Goal: Task Accomplishment & Management: Manage account settings

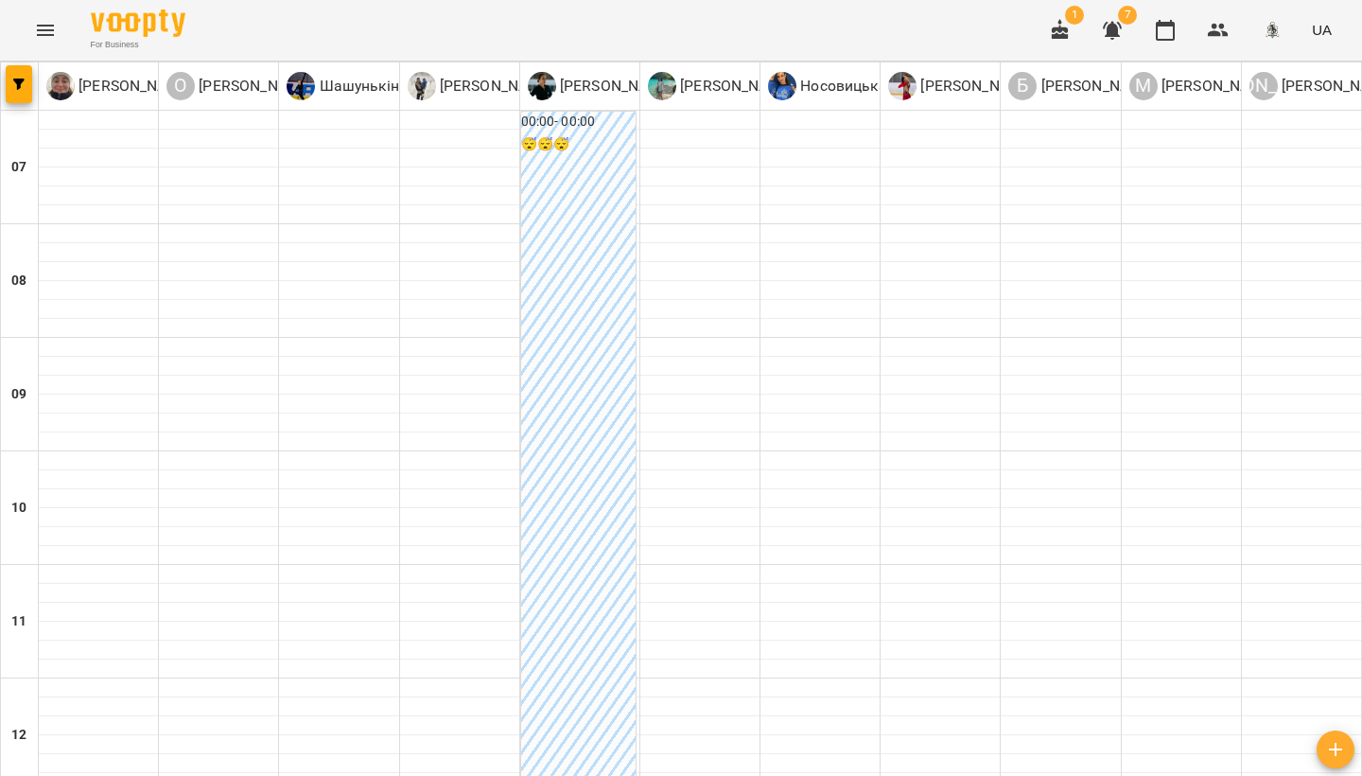
scroll to position [524, 0]
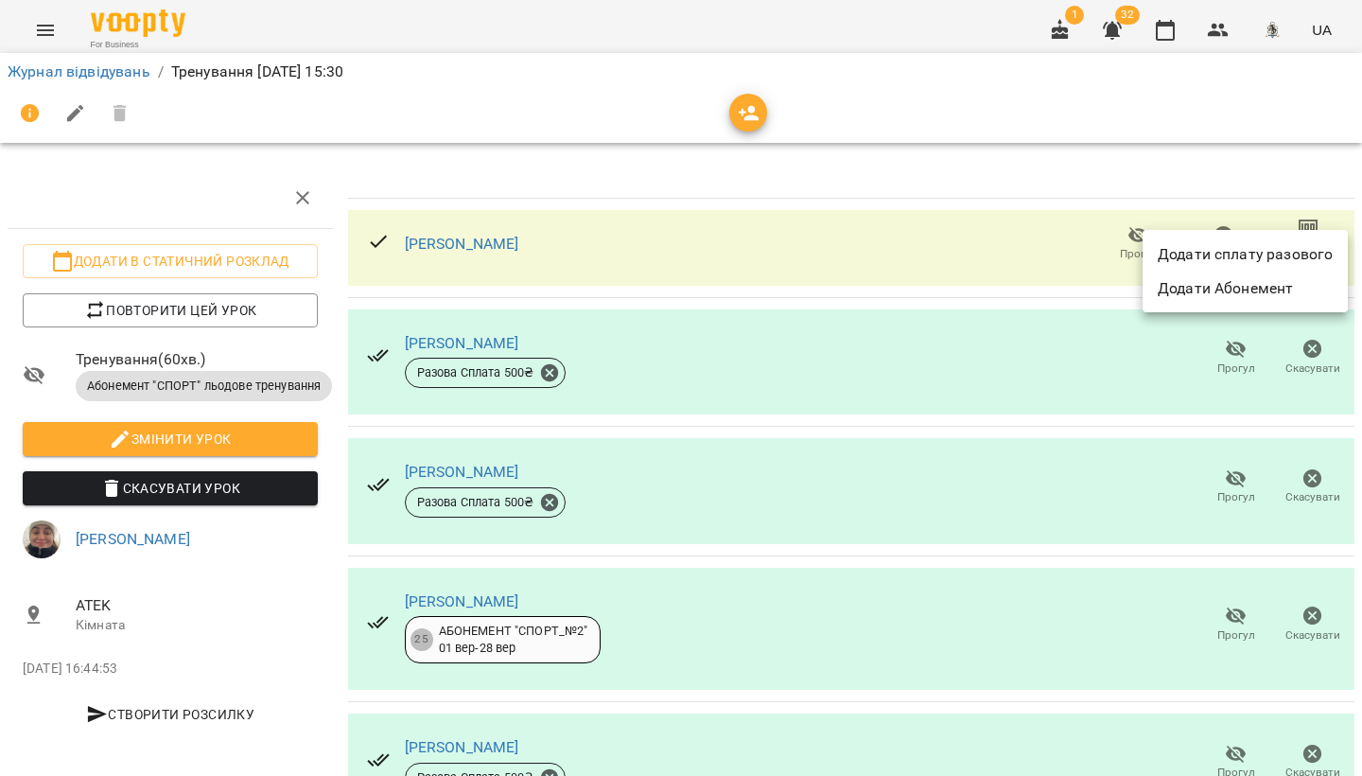
scroll to position [0, 5]
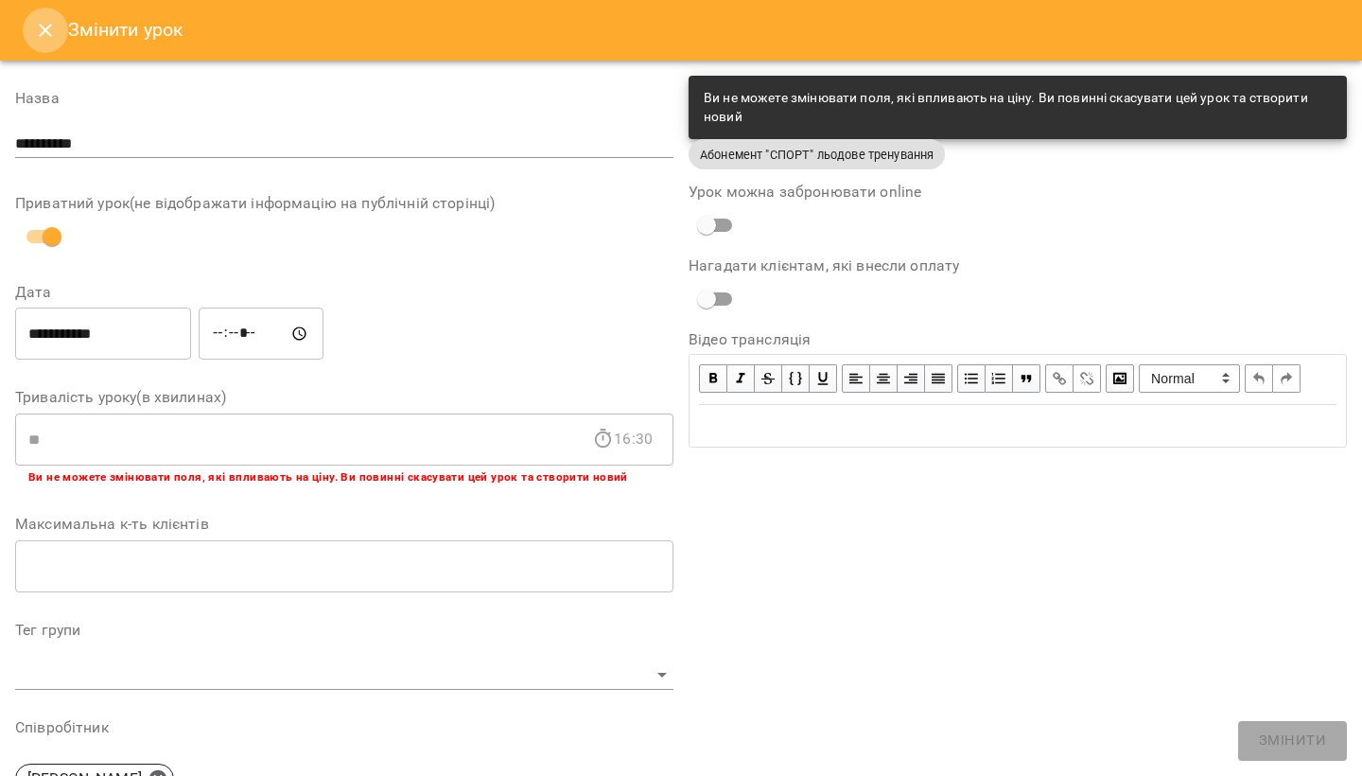
click at [28, 34] on button "Close" at bounding box center [45, 30] width 45 height 45
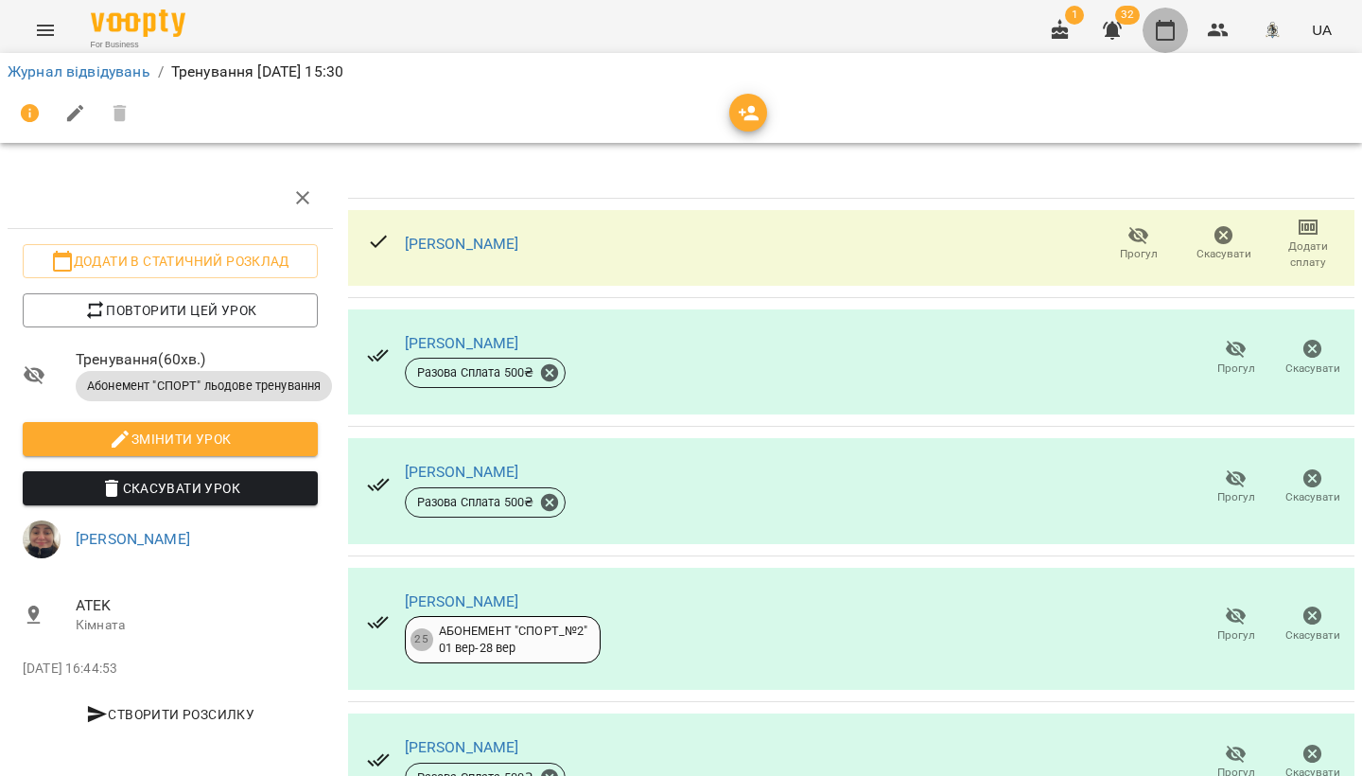
click at [1175, 36] on icon "button" at bounding box center [1165, 30] width 19 height 21
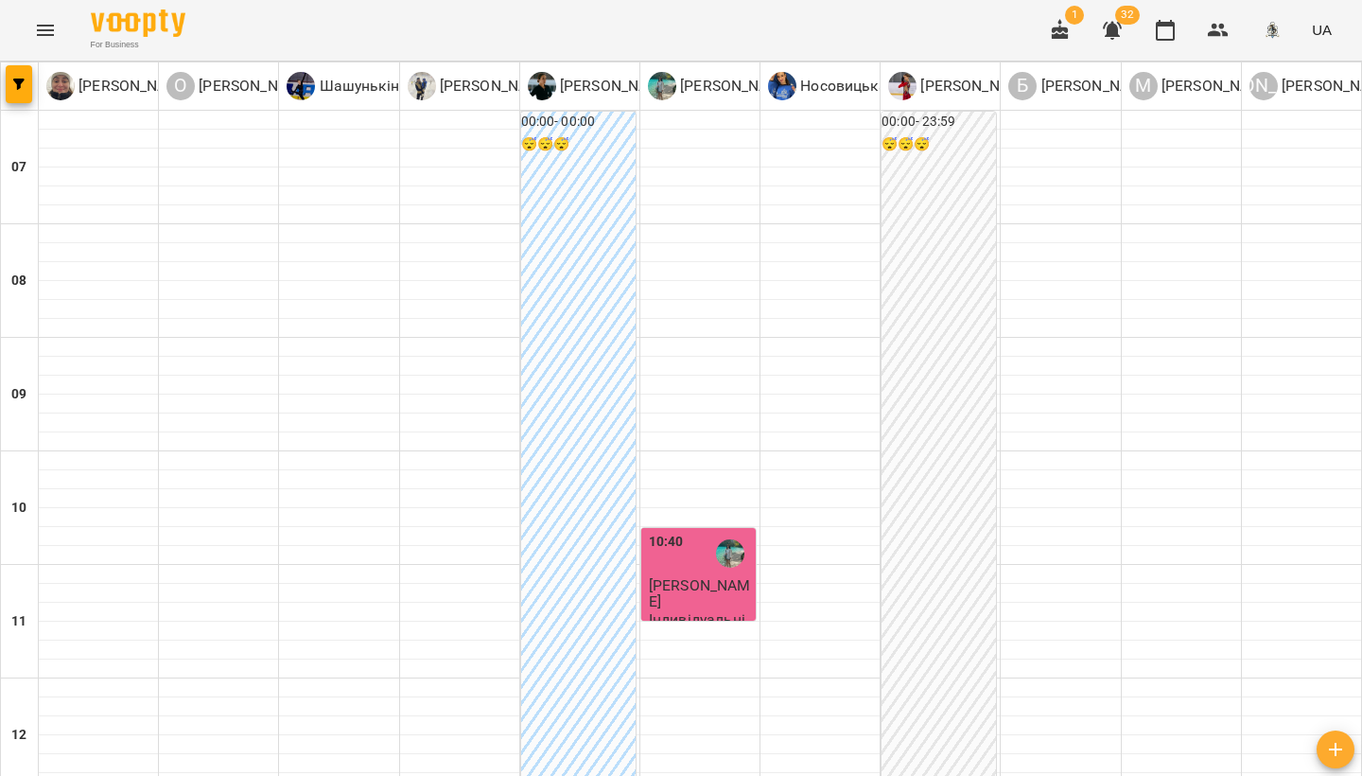
scroll to position [675, 0]
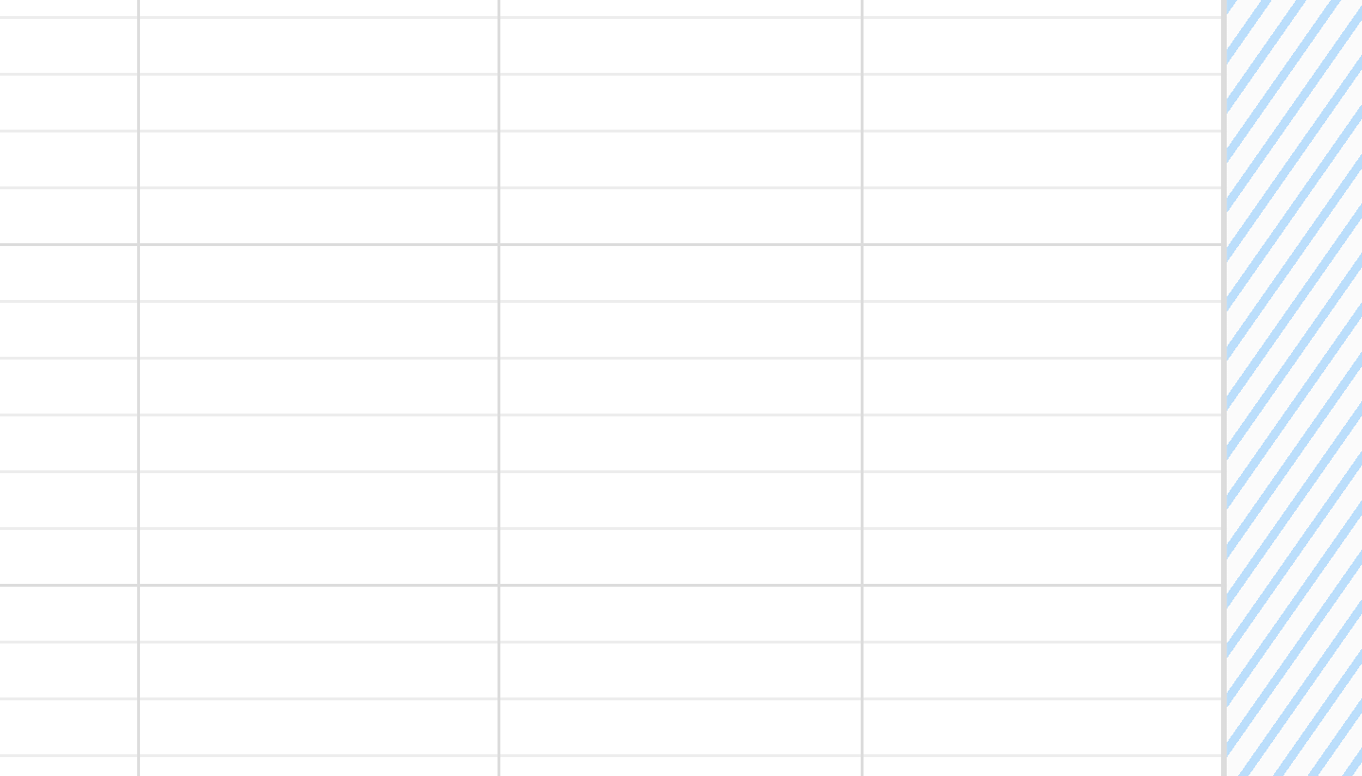
scroll to position [1006, 0]
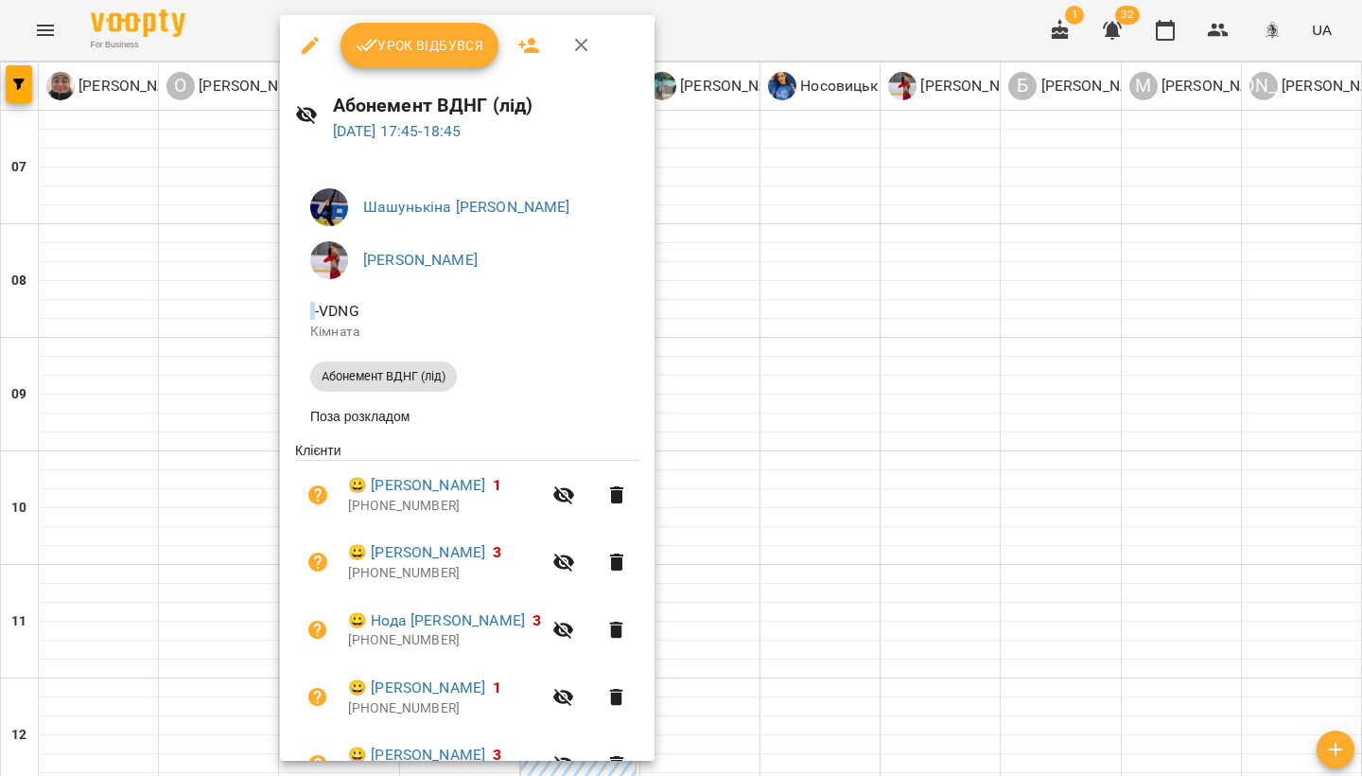
scroll to position [12, 0]
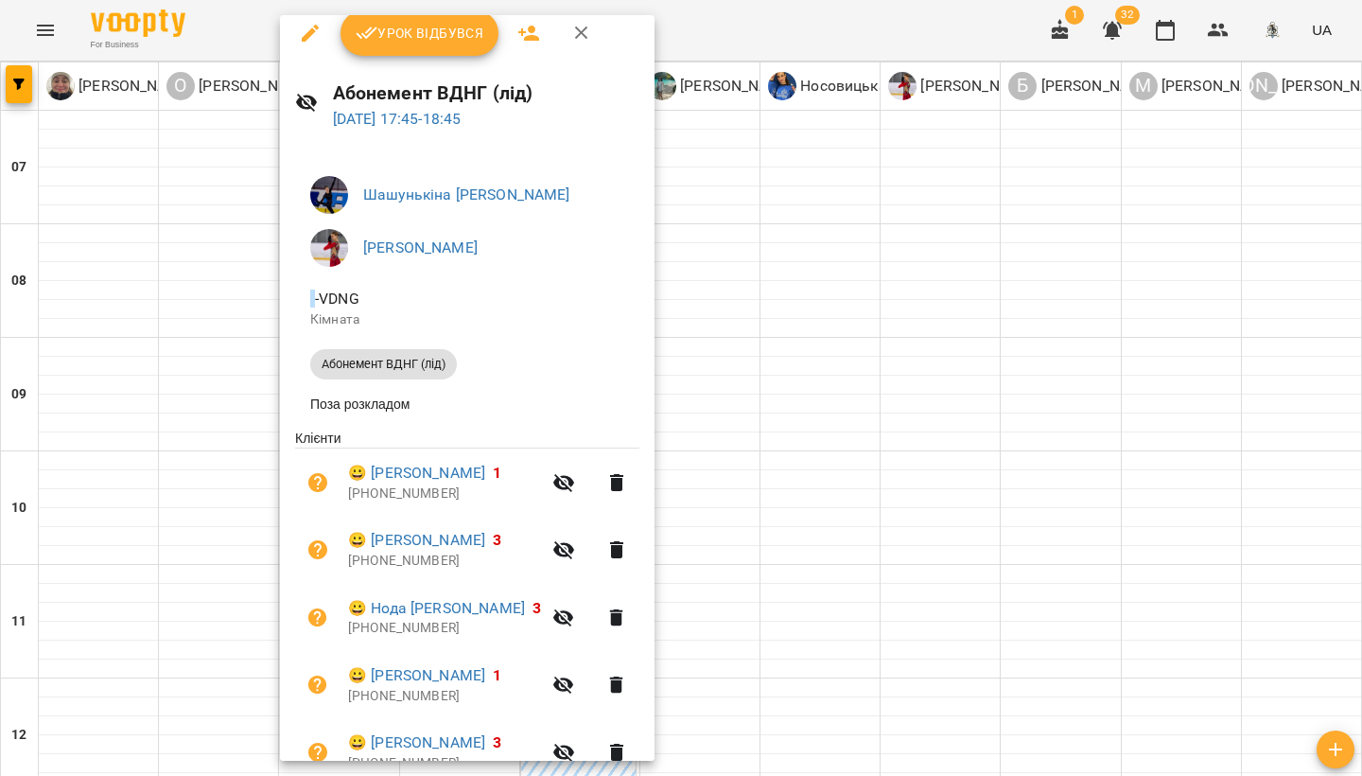
click at [419, 37] on span "Урок відбувся" at bounding box center [420, 33] width 129 height 23
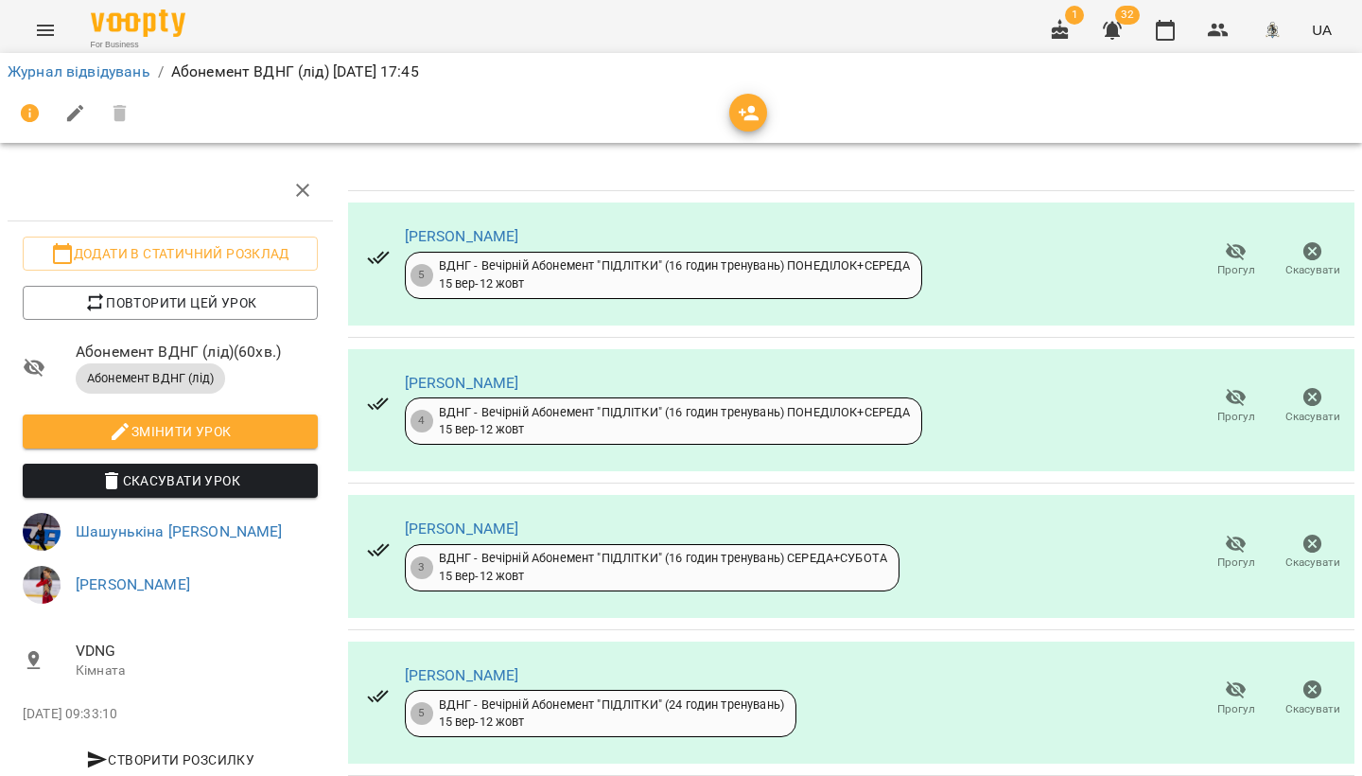
scroll to position [1024, 0]
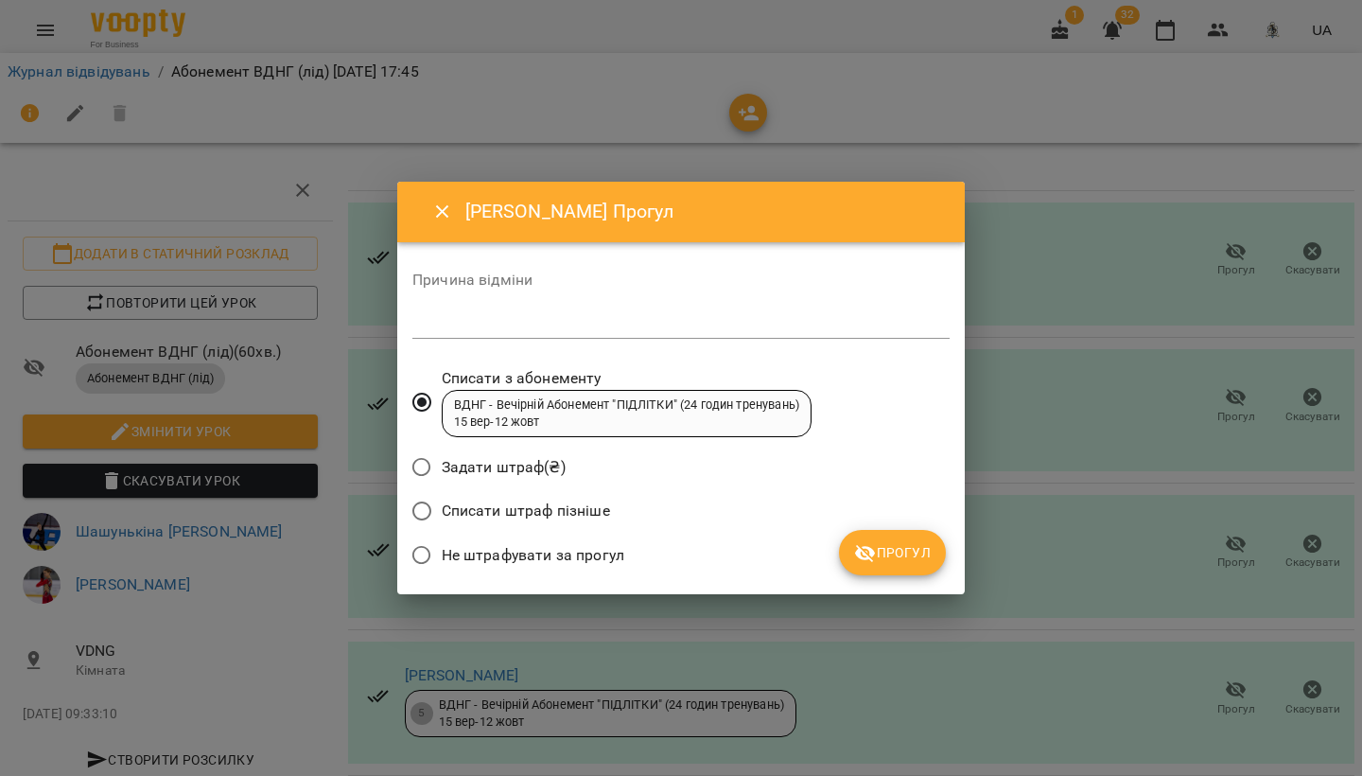
click at [463, 320] on textarea at bounding box center [680, 323] width 537 height 17
type textarea "**********"
click at [878, 542] on span "Прогул" at bounding box center [892, 552] width 77 height 23
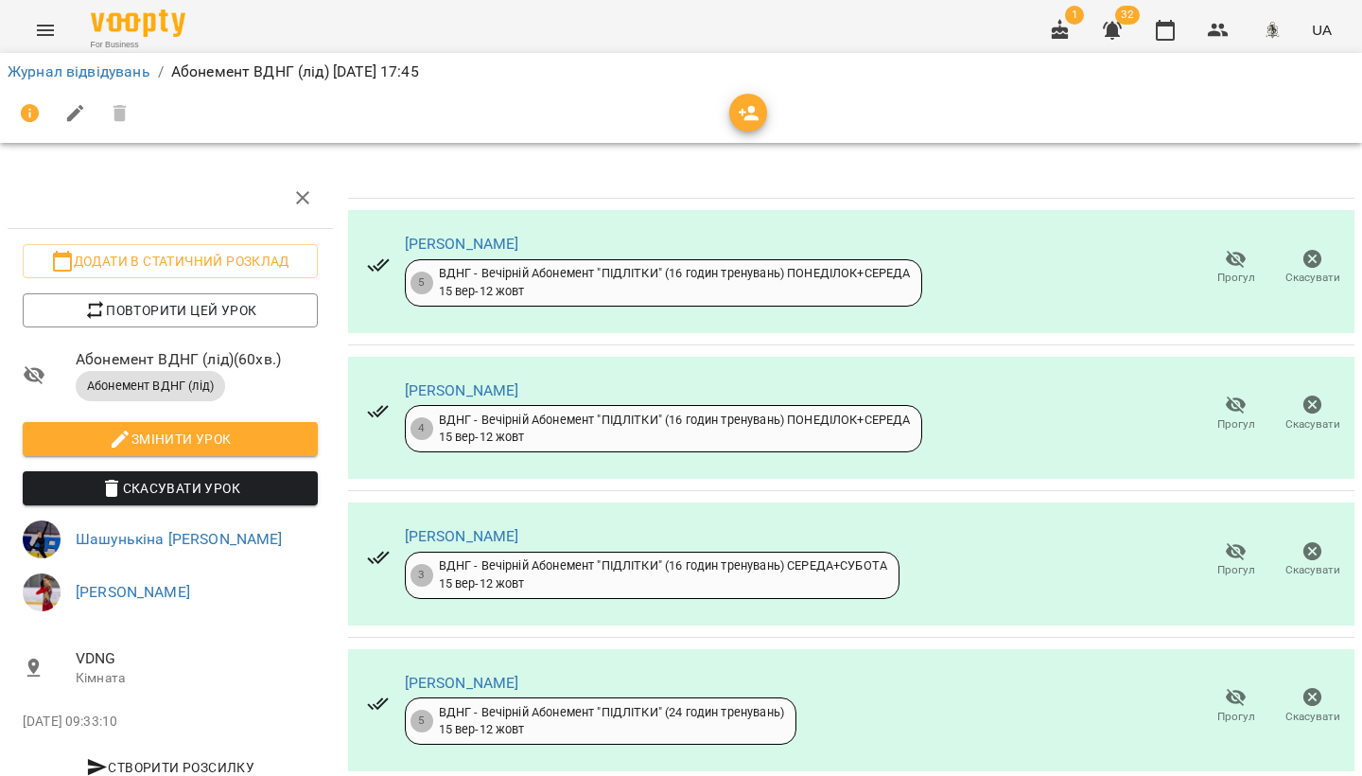
scroll to position [0, 0]
click at [744, 117] on icon "button" at bounding box center [749, 113] width 23 height 23
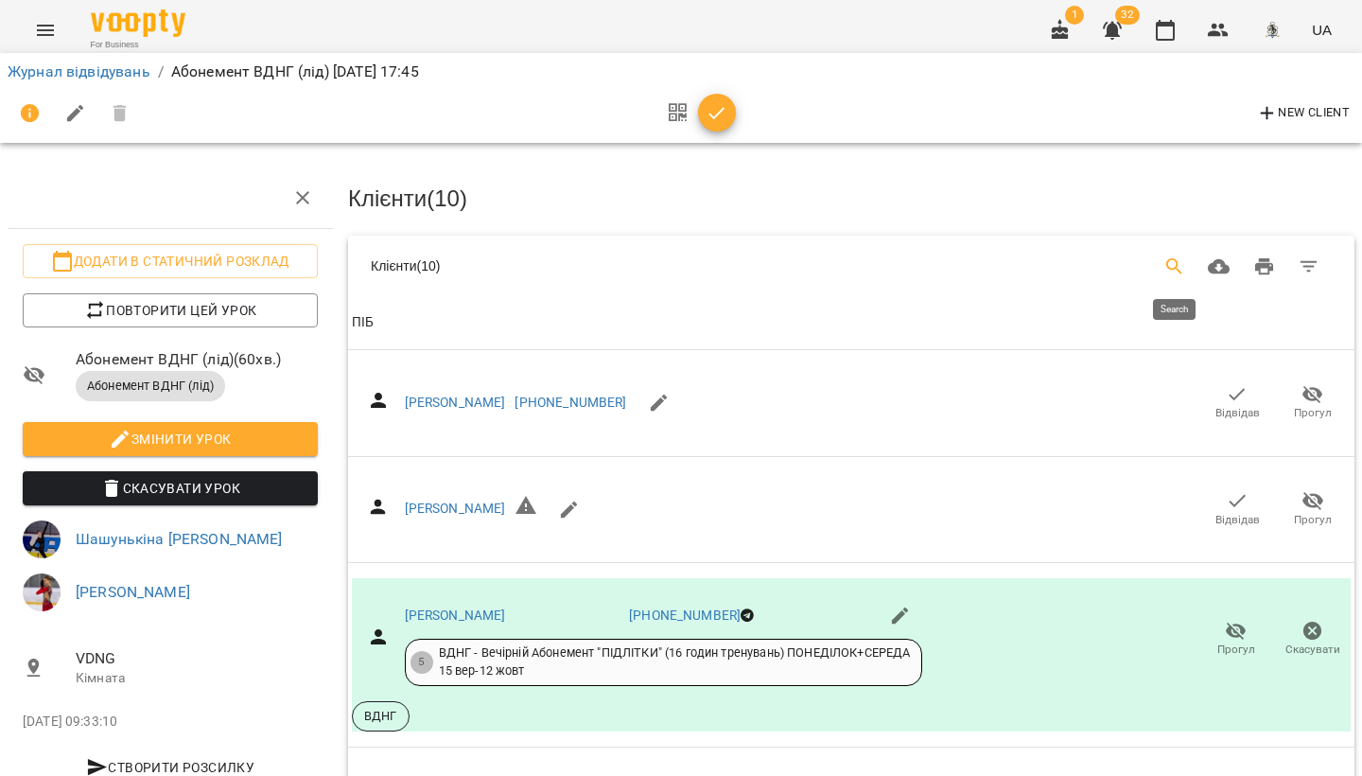
click at [1185, 259] on icon "Search" at bounding box center [1175, 266] width 23 height 23
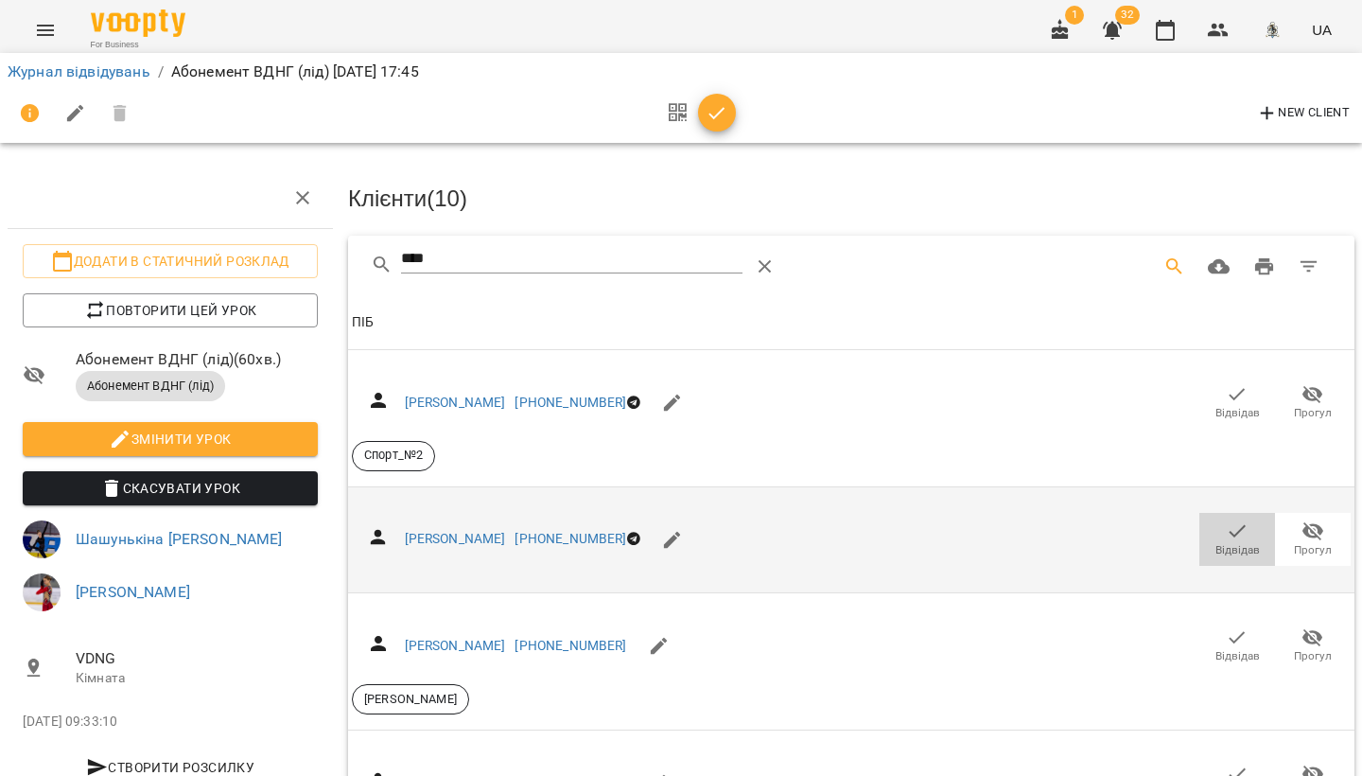
click at [1227, 542] on span "Відвідав" at bounding box center [1238, 550] width 44 height 16
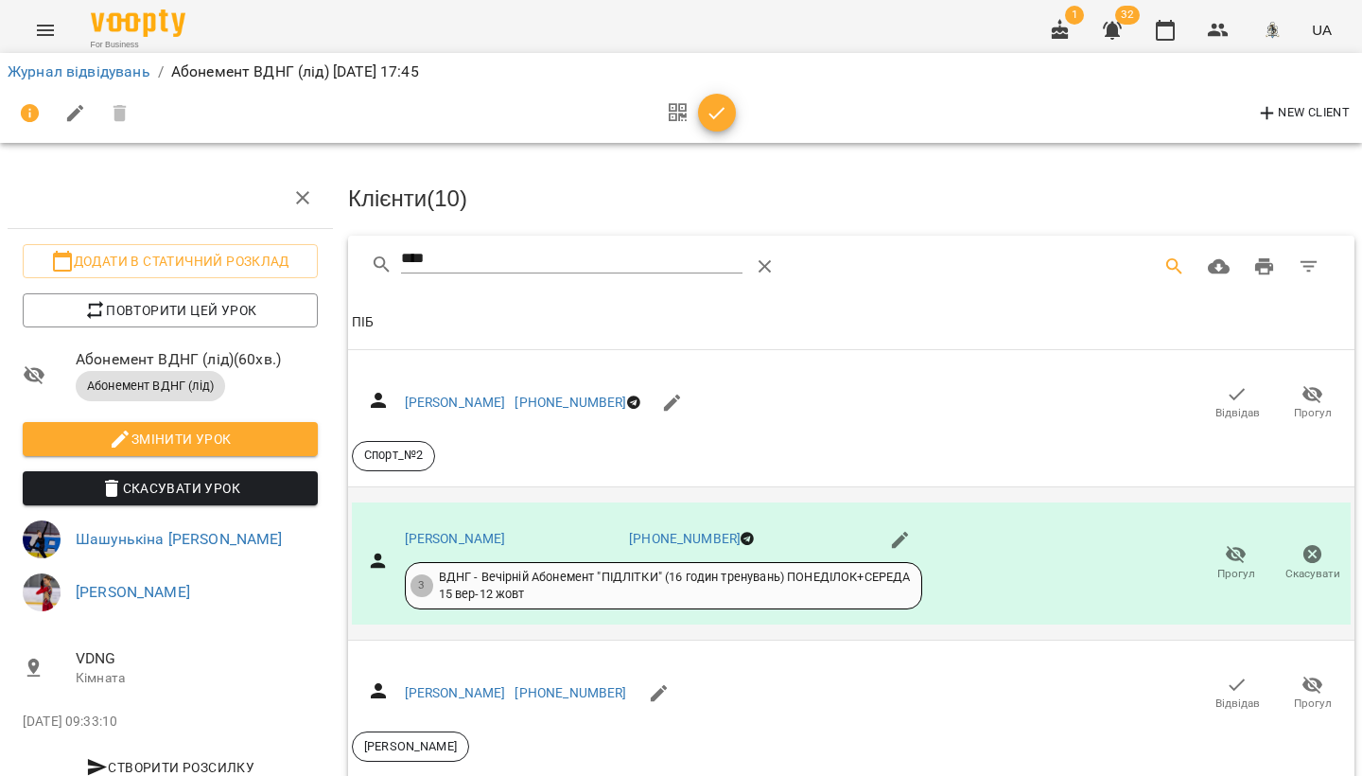
scroll to position [1, 1]
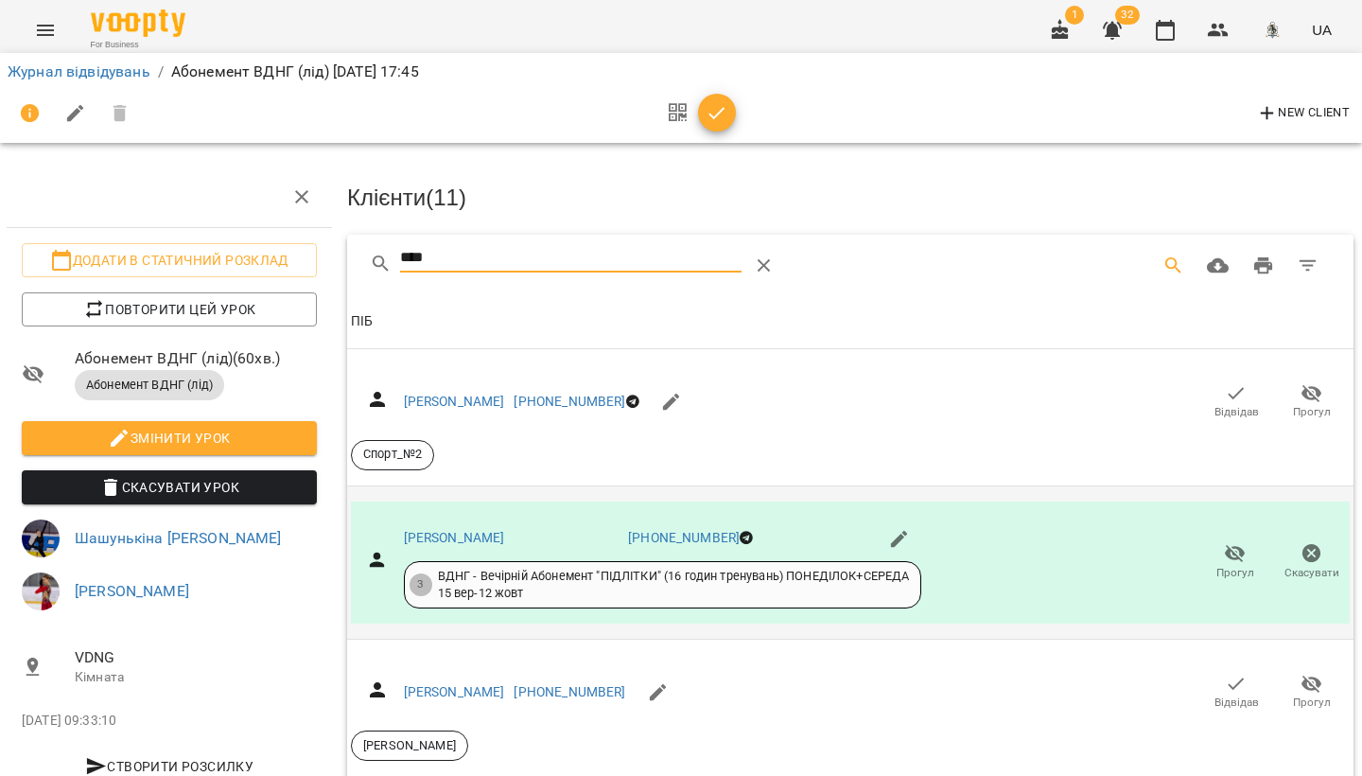
drag, startPoint x: 458, startPoint y: 252, endPoint x: 388, endPoint y: 254, distance: 70.1
click at [390, 254] on div "****" at bounding box center [621, 265] width 502 height 45
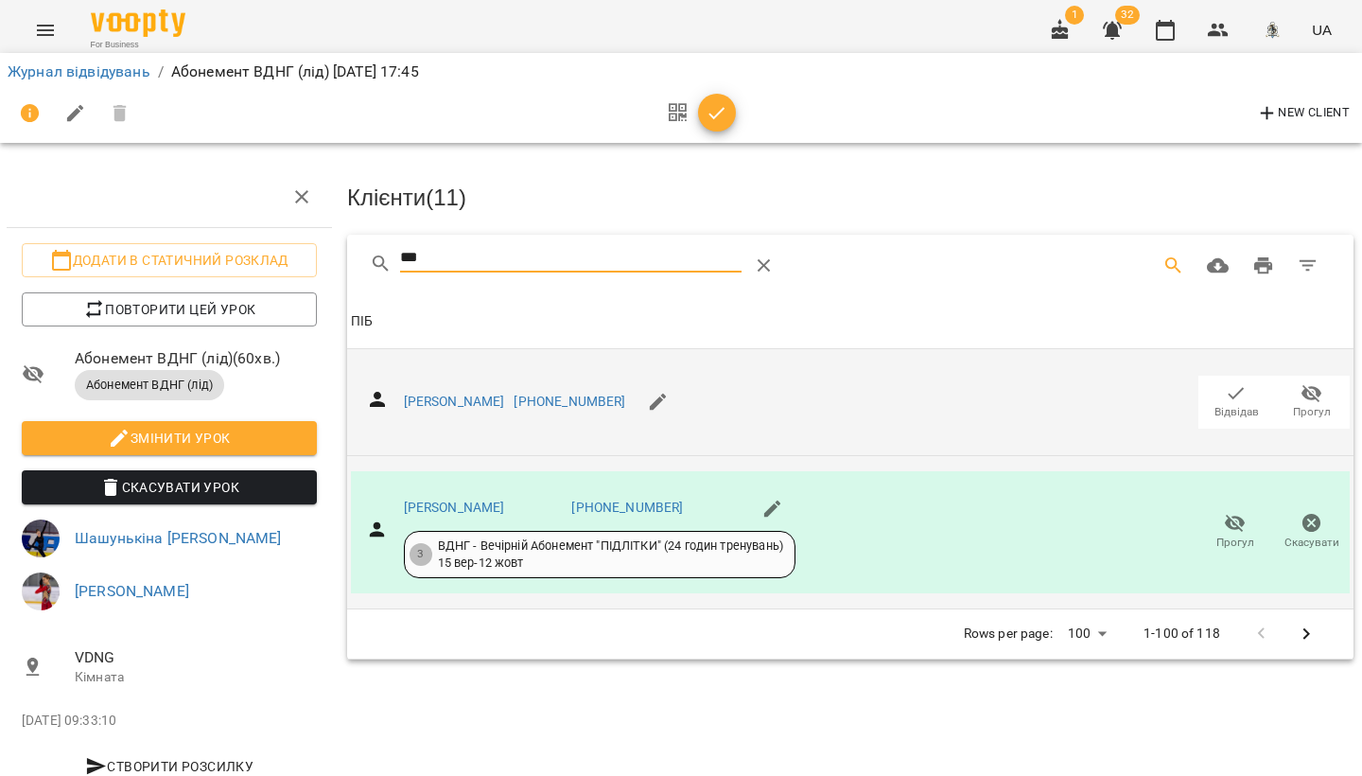
click at [1227, 404] on span "Відвідав" at bounding box center [1237, 412] width 44 height 16
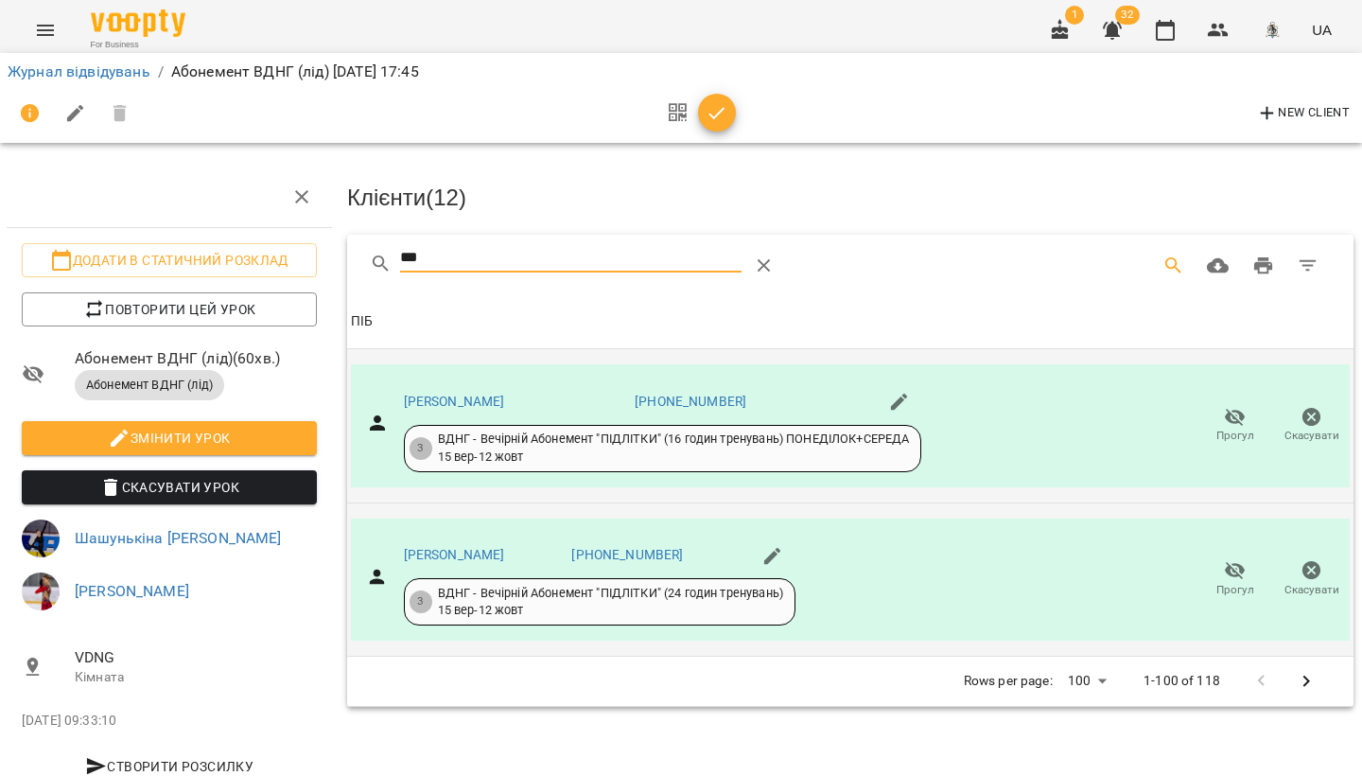
drag, startPoint x: 439, startPoint y: 257, endPoint x: 394, endPoint y: 254, distance: 45.6
click at [394, 254] on div "***" at bounding box center [621, 265] width 502 height 45
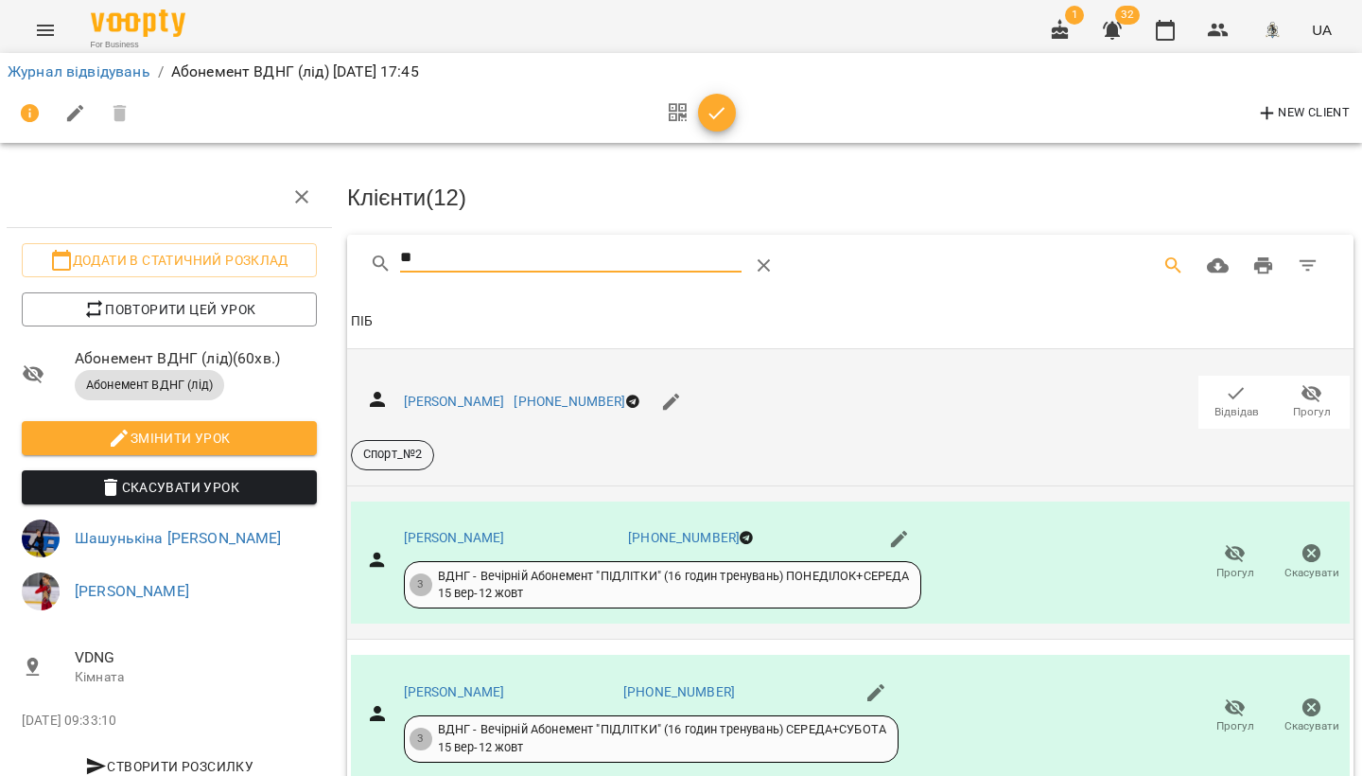
type input "*"
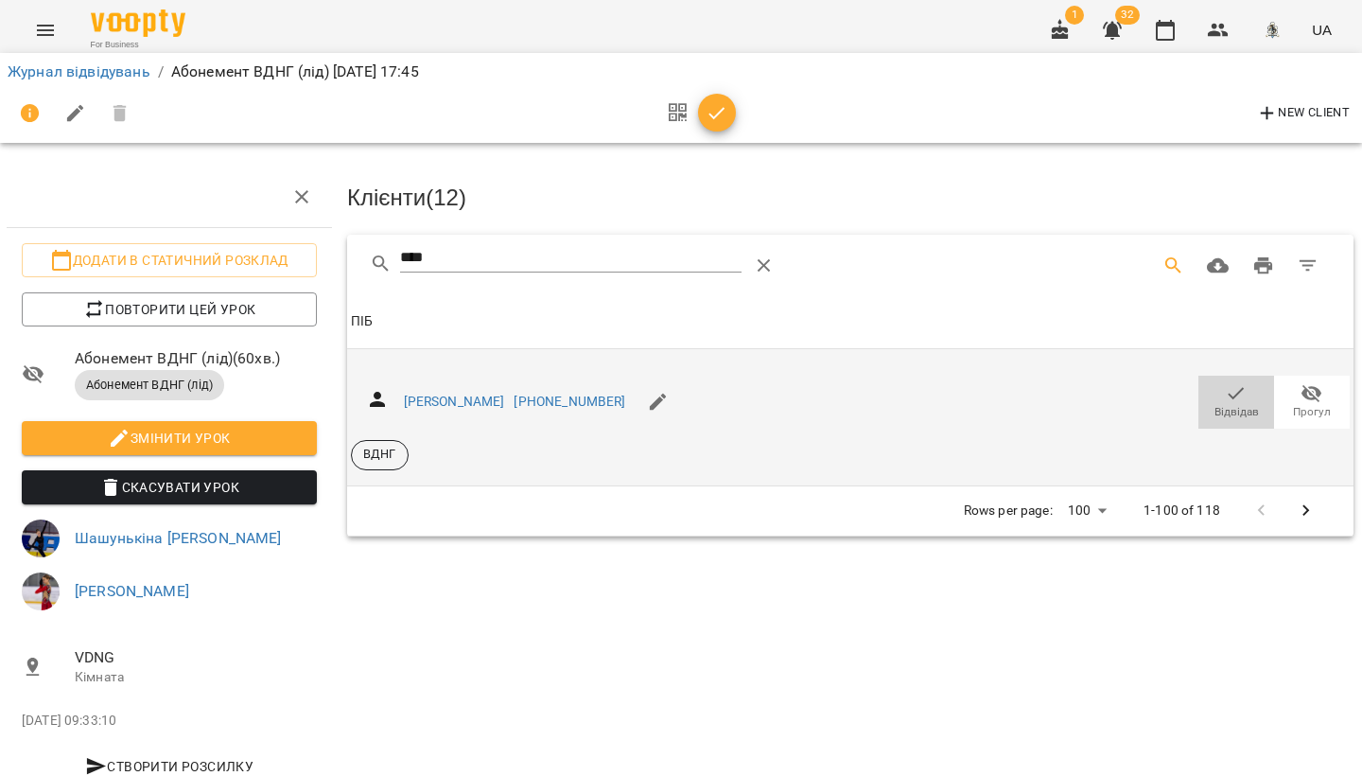
click at [1225, 396] on icon "button" at bounding box center [1236, 393] width 23 height 23
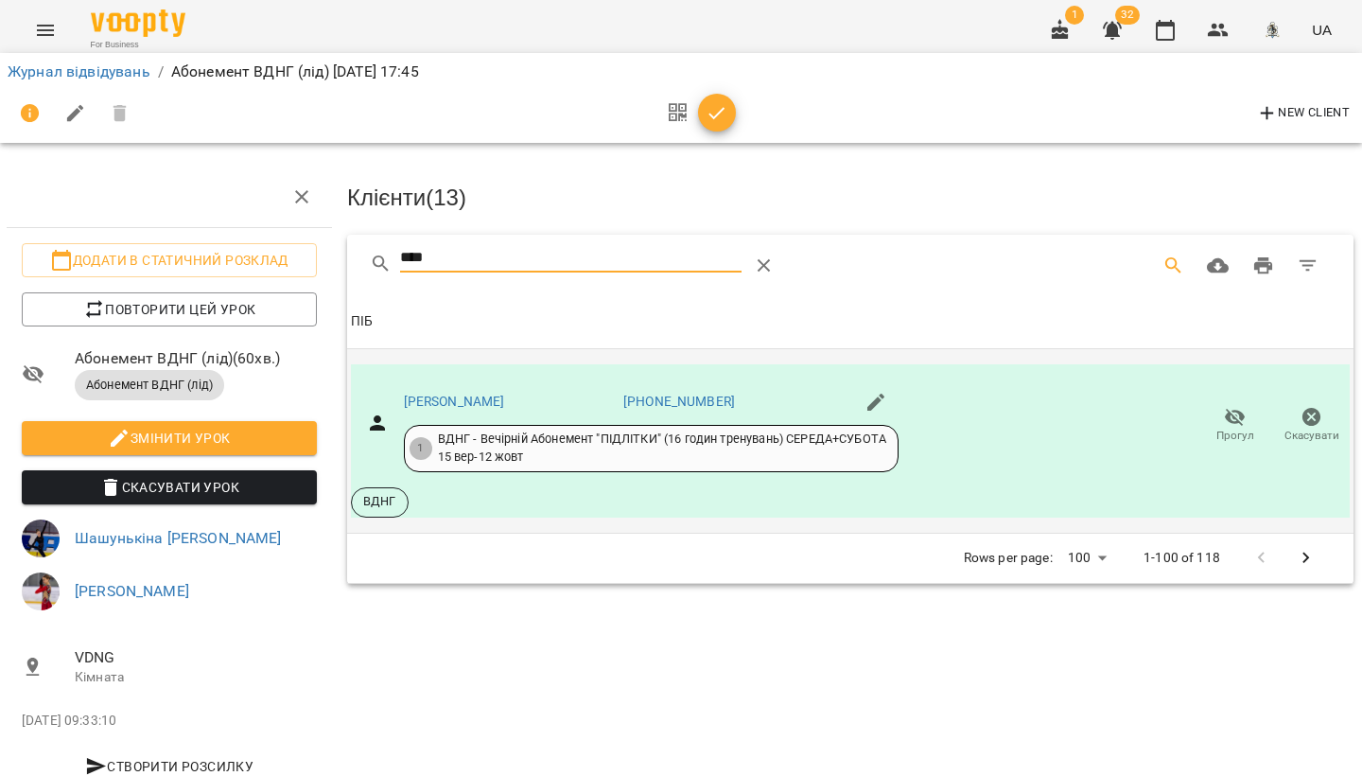
drag, startPoint x: 456, startPoint y: 249, endPoint x: 369, endPoint y: 253, distance: 87.1
click at [369, 253] on div "****" at bounding box center [850, 265] width 1006 height 61
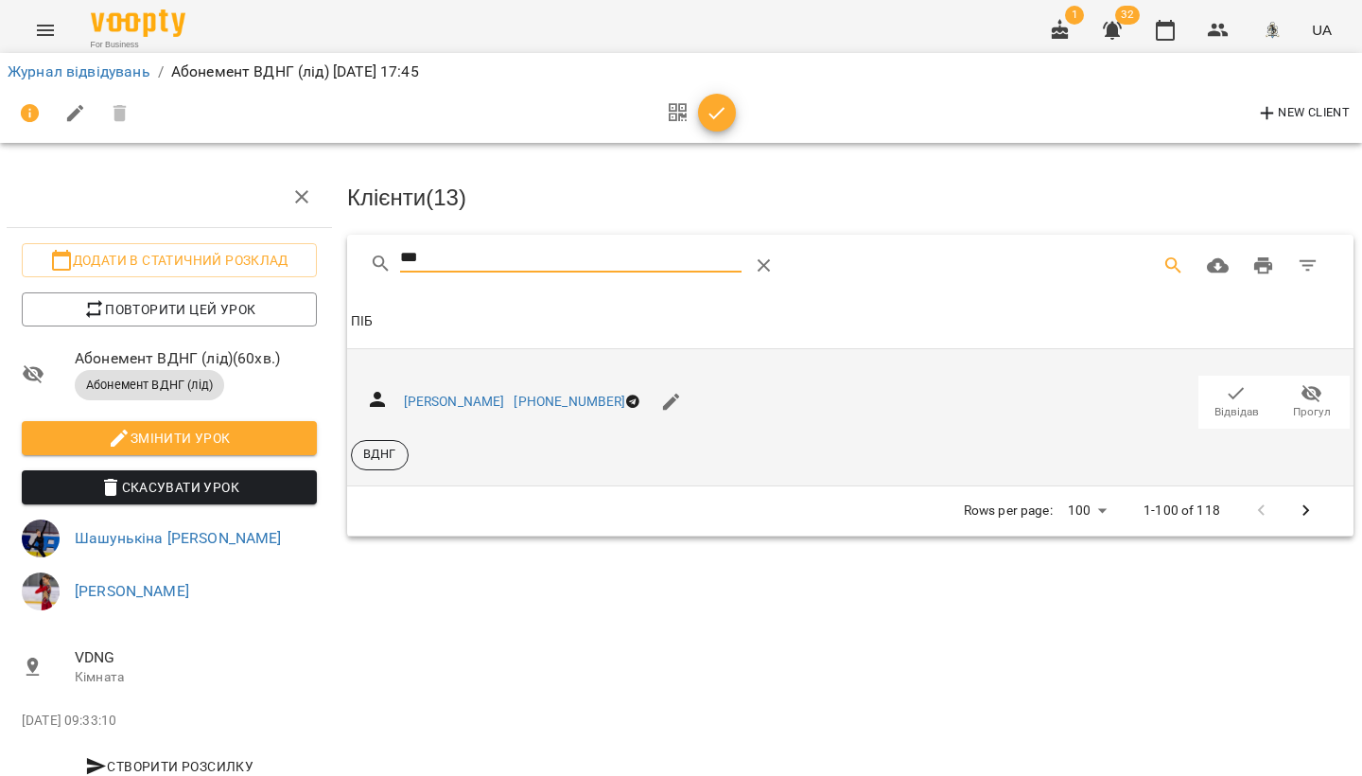
click at [1221, 395] on span "Відвідав" at bounding box center [1236, 401] width 53 height 38
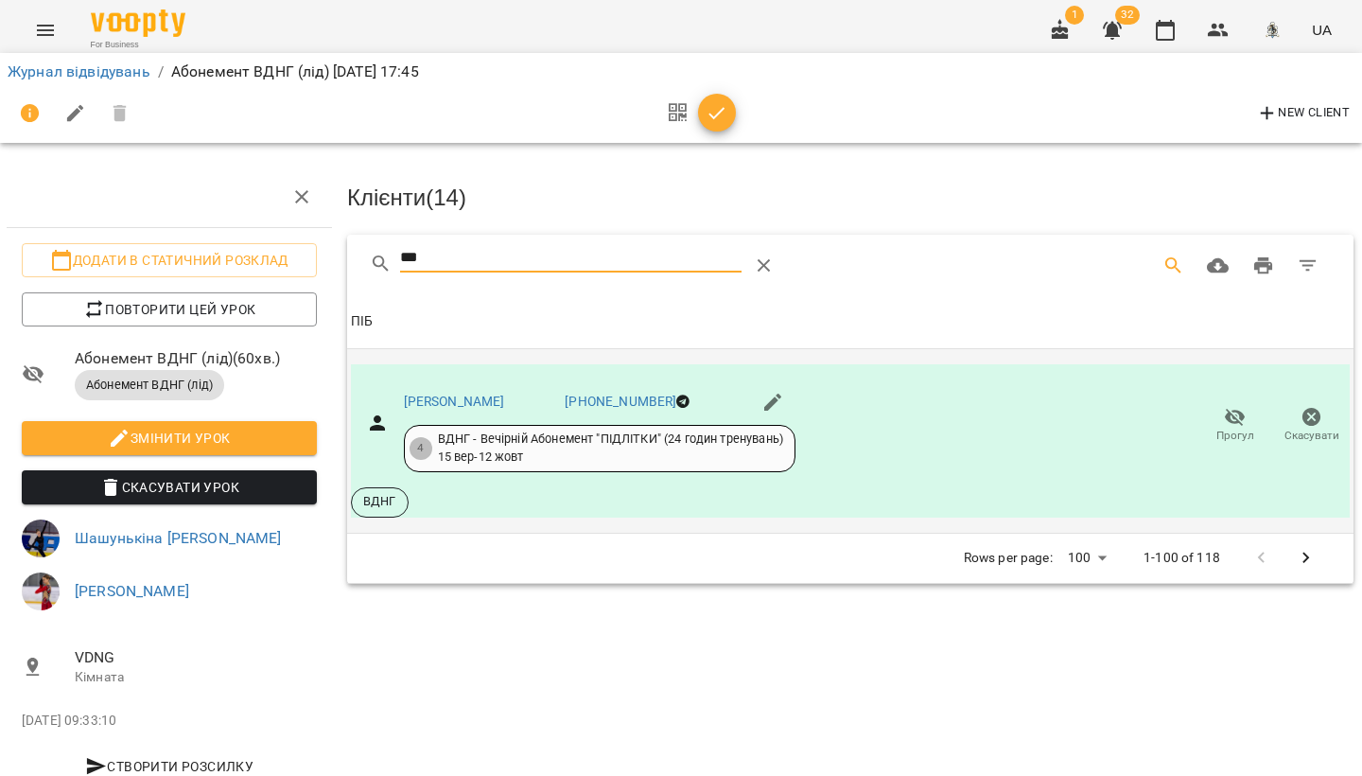
drag, startPoint x: 435, startPoint y: 255, endPoint x: 403, endPoint y: 255, distance: 32.2
click at [403, 255] on input "***" at bounding box center [571, 258] width 342 height 30
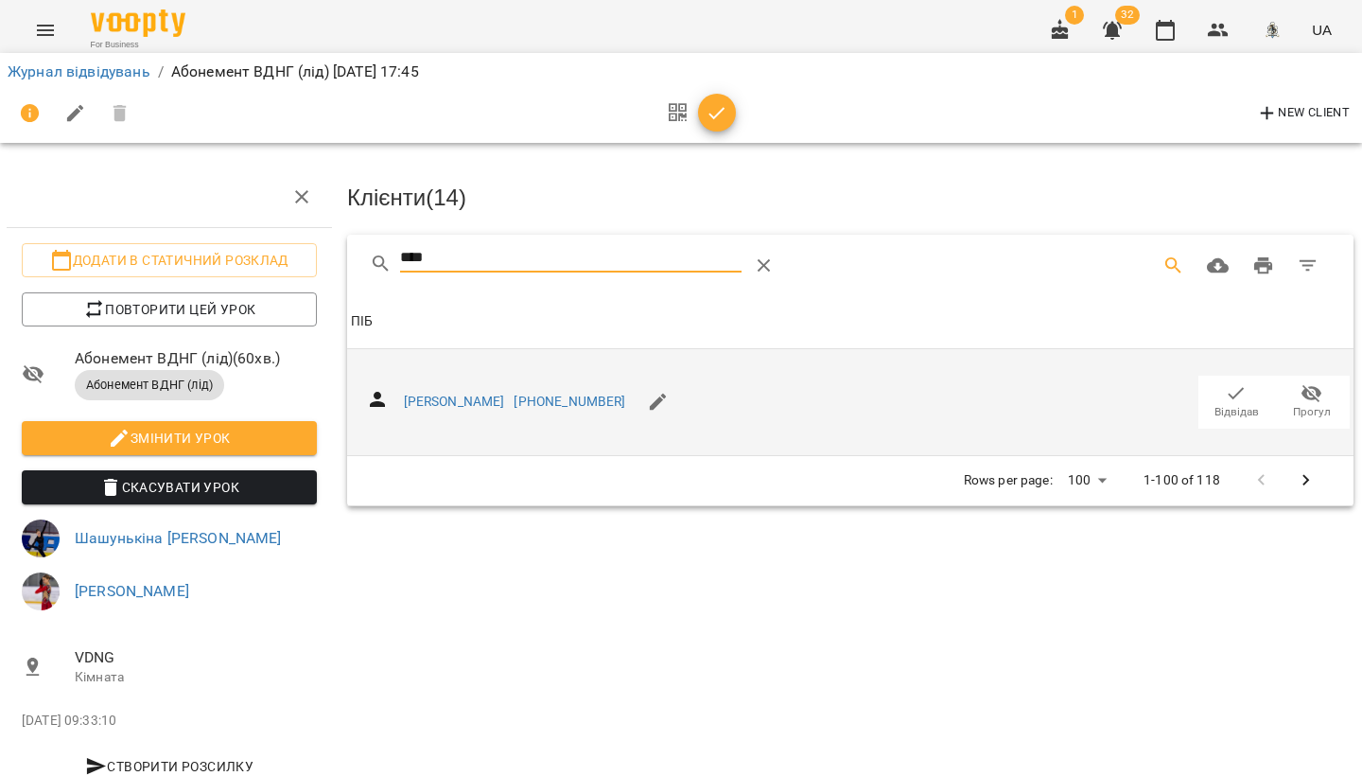
click at [1235, 395] on icon "button" at bounding box center [1236, 393] width 23 height 23
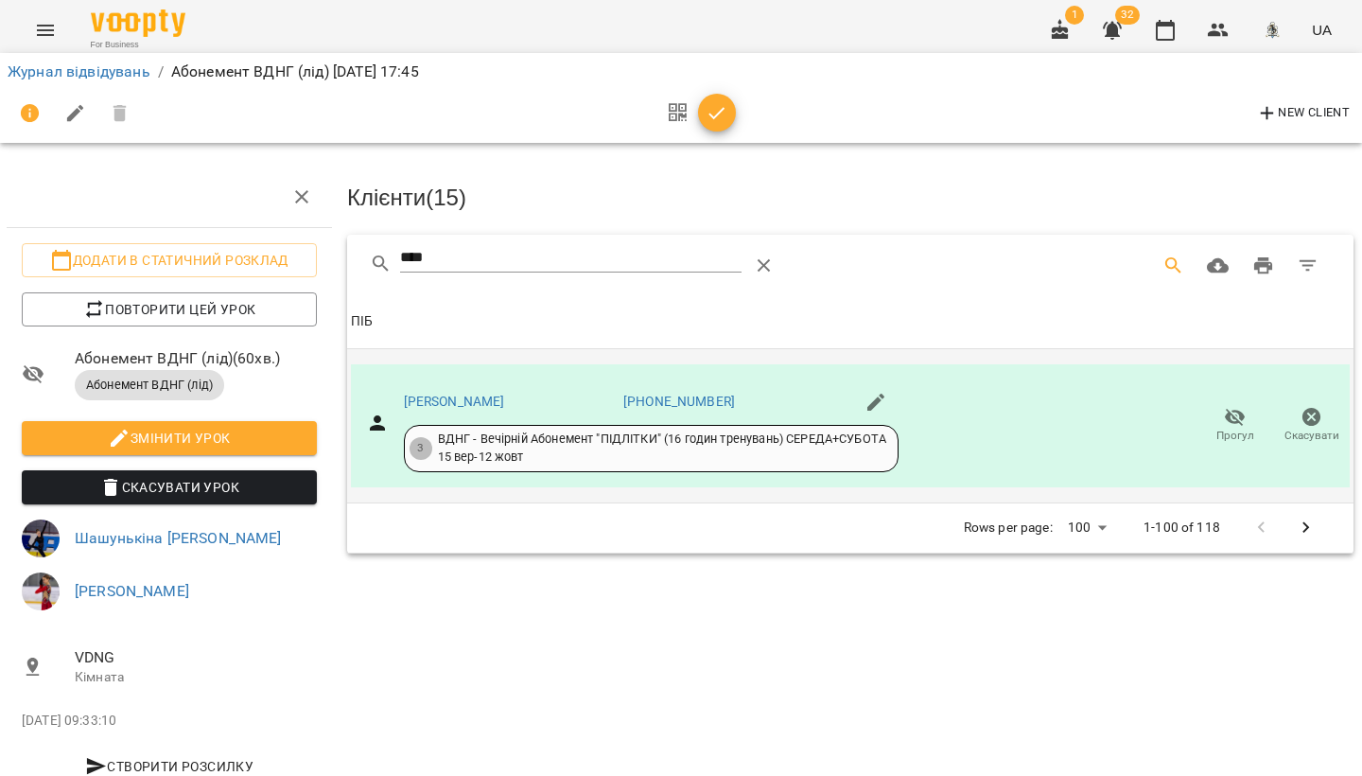
click at [373, 252] on div "****" at bounding box center [621, 265] width 502 height 45
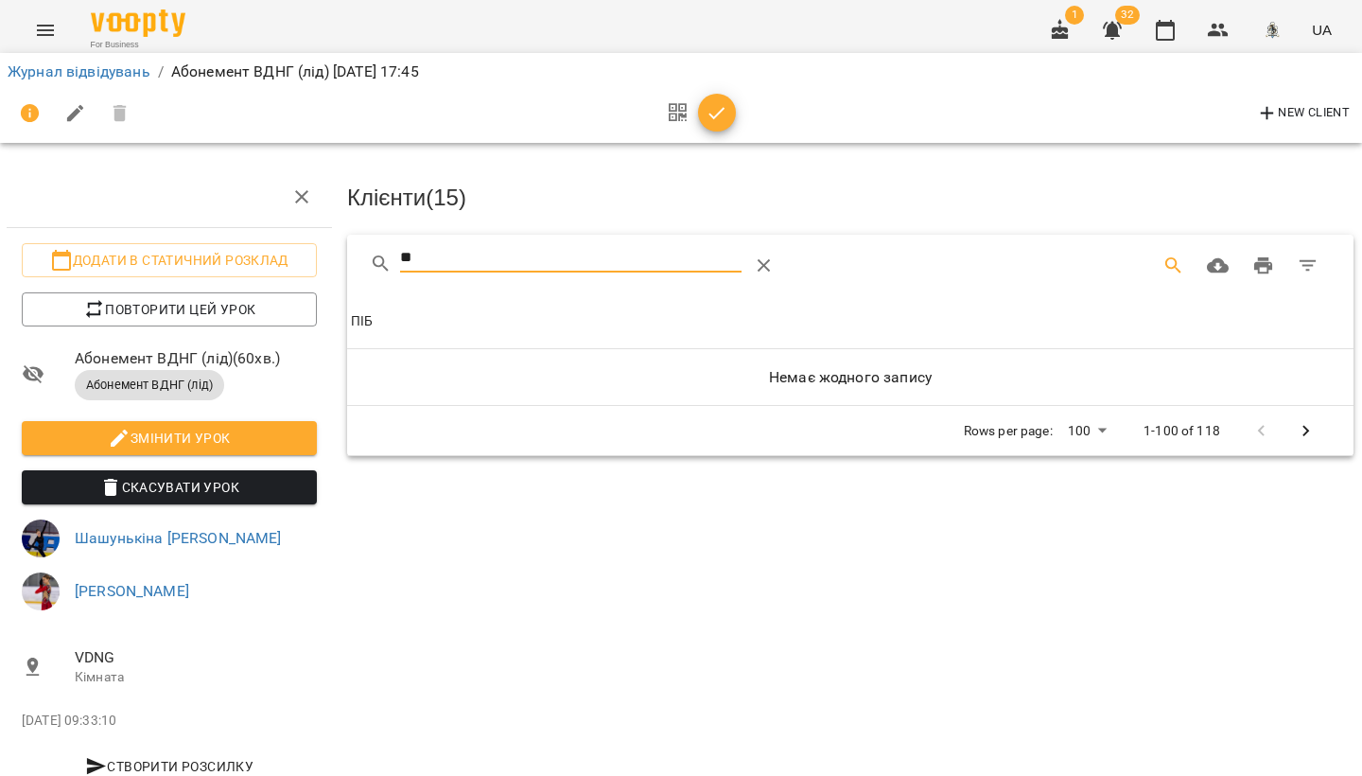
type input "*"
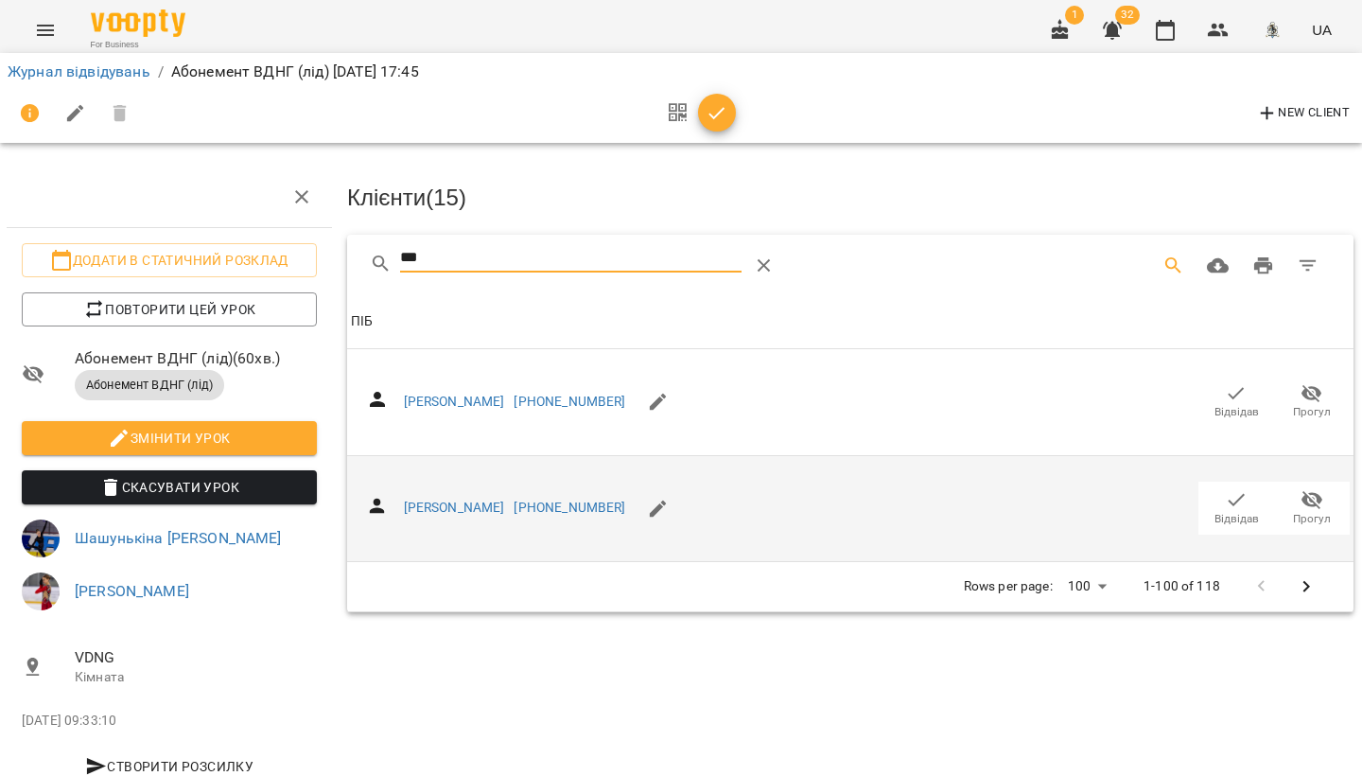
type input "***"
click at [1229, 501] on icon "button" at bounding box center [1236, 499] width 23 height 23
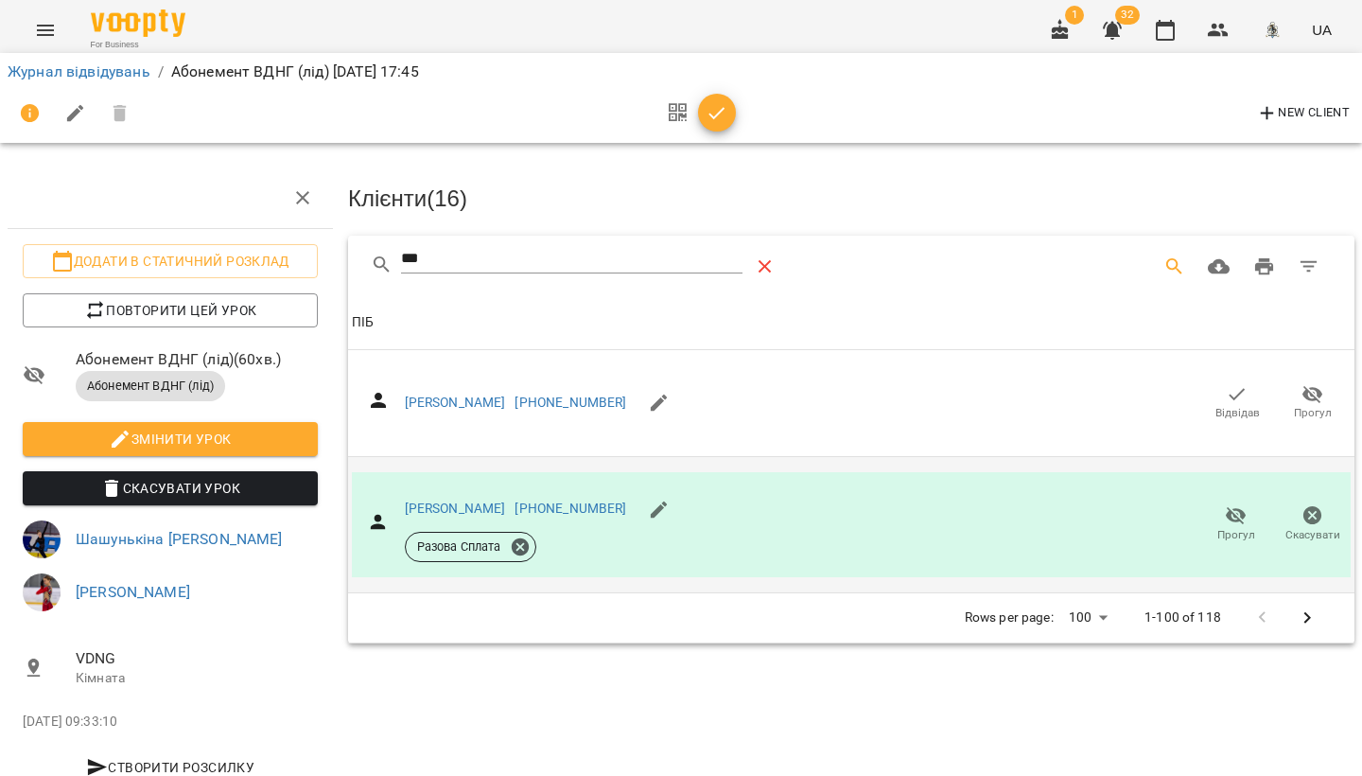
scroll to position [0, 0]
click at [767, 266] on icon "Table Toolbar" at bounding box center [765, 266] width 23 height 23
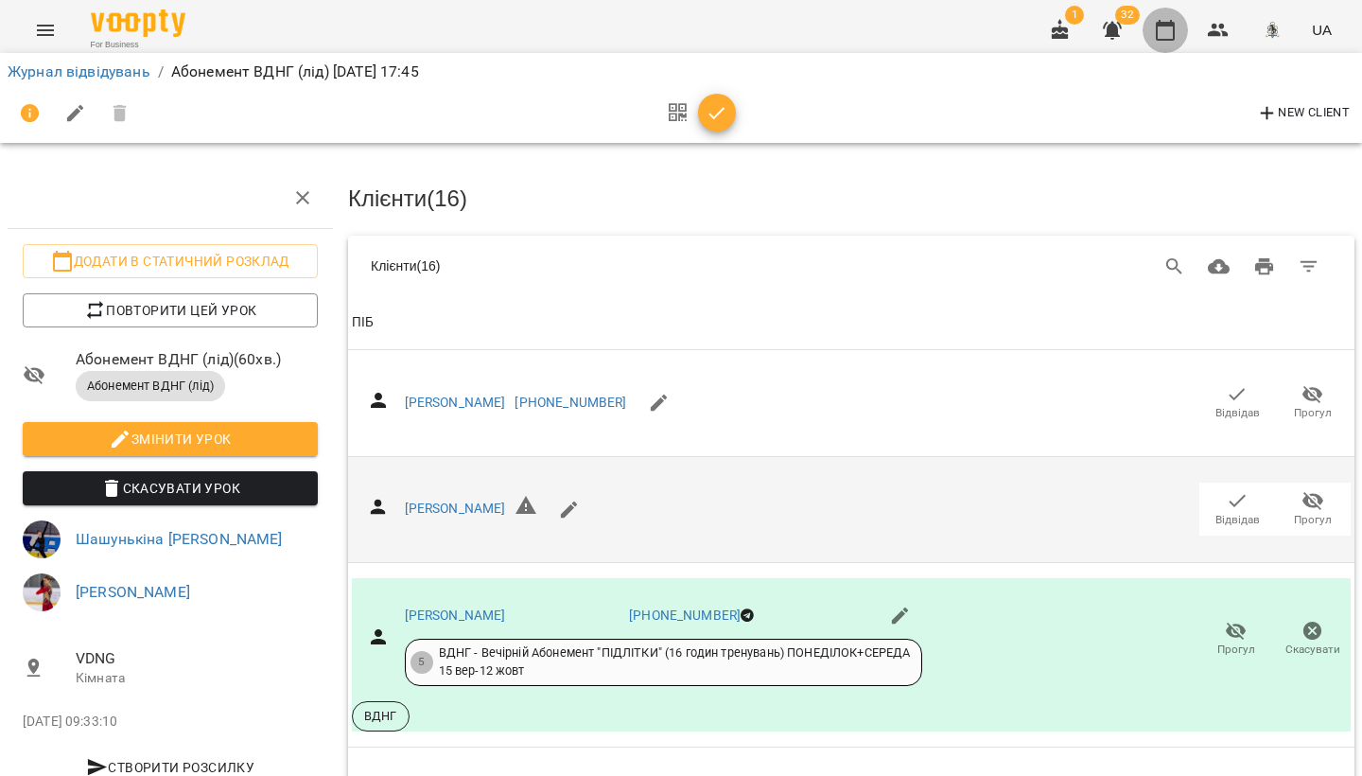
click at [1155, 31] on icon "button" at bounding box center [1165, 30] width 23 height 23
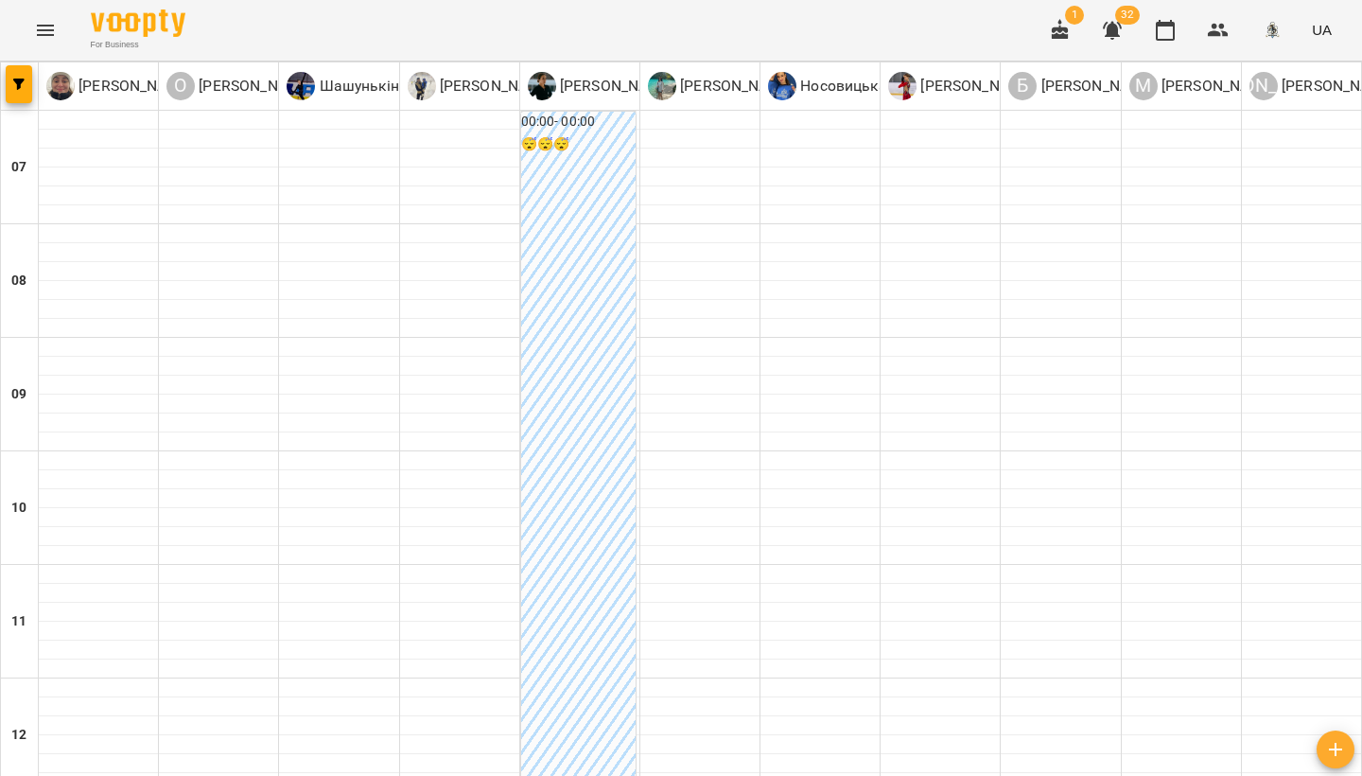
scroll to position [1163, 0]
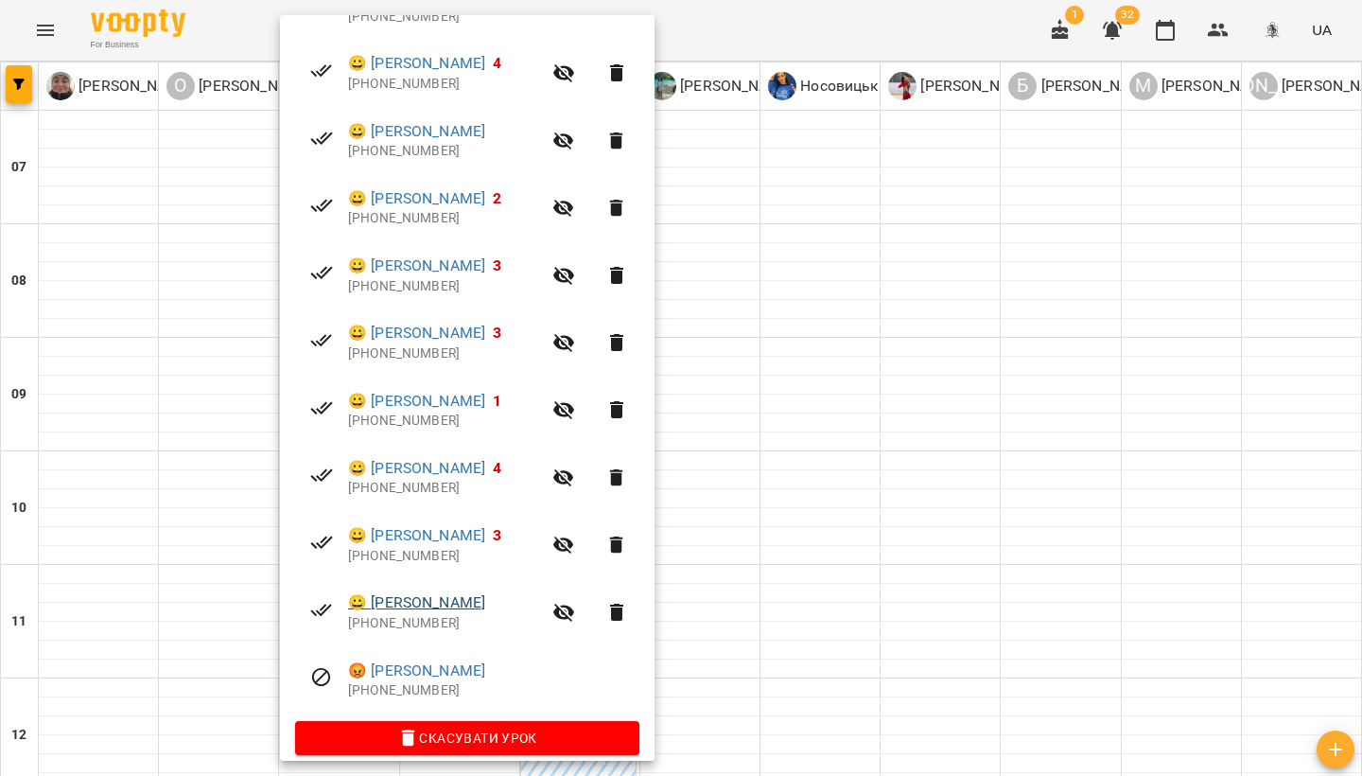
scroll to position [892, 0]
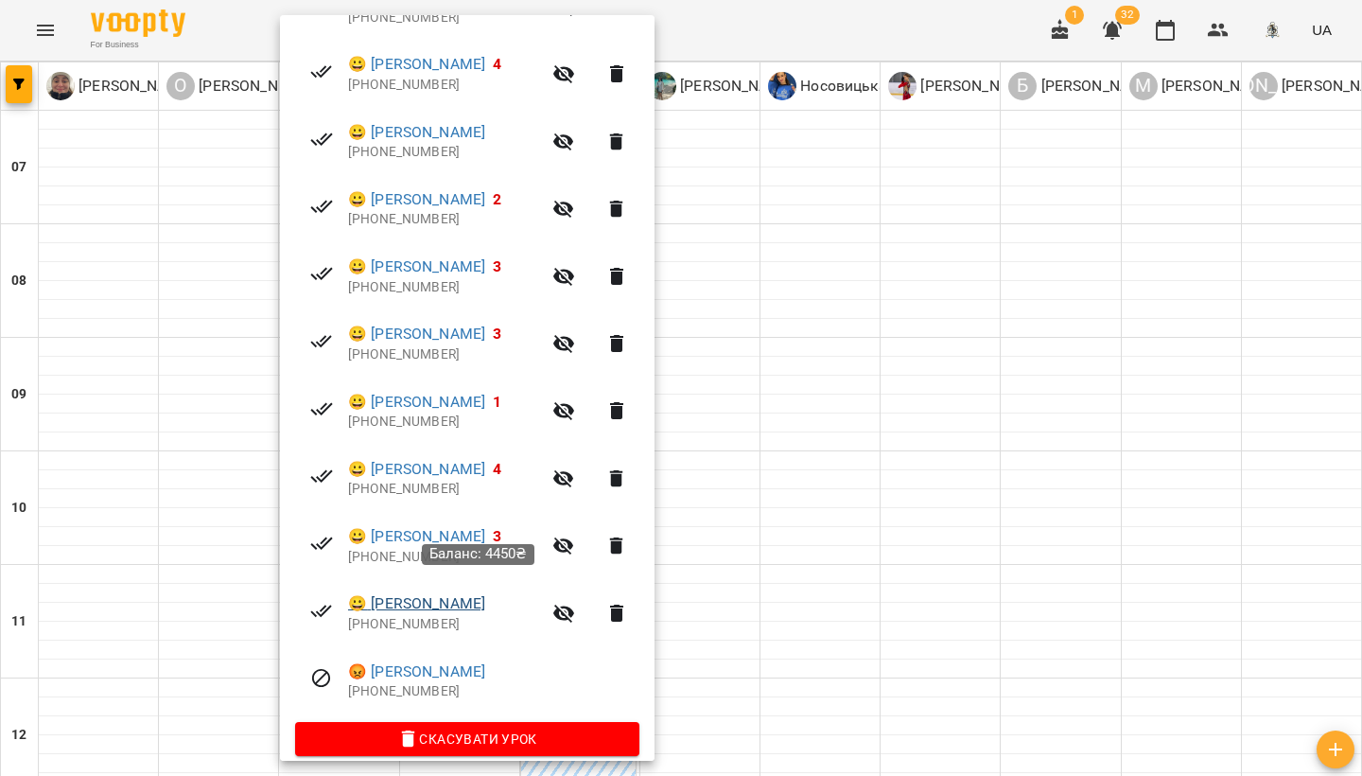
click at [466, 592] on link "😀 [PERSON_NAME]" at bounding box center [416, 603] width 137 height 23
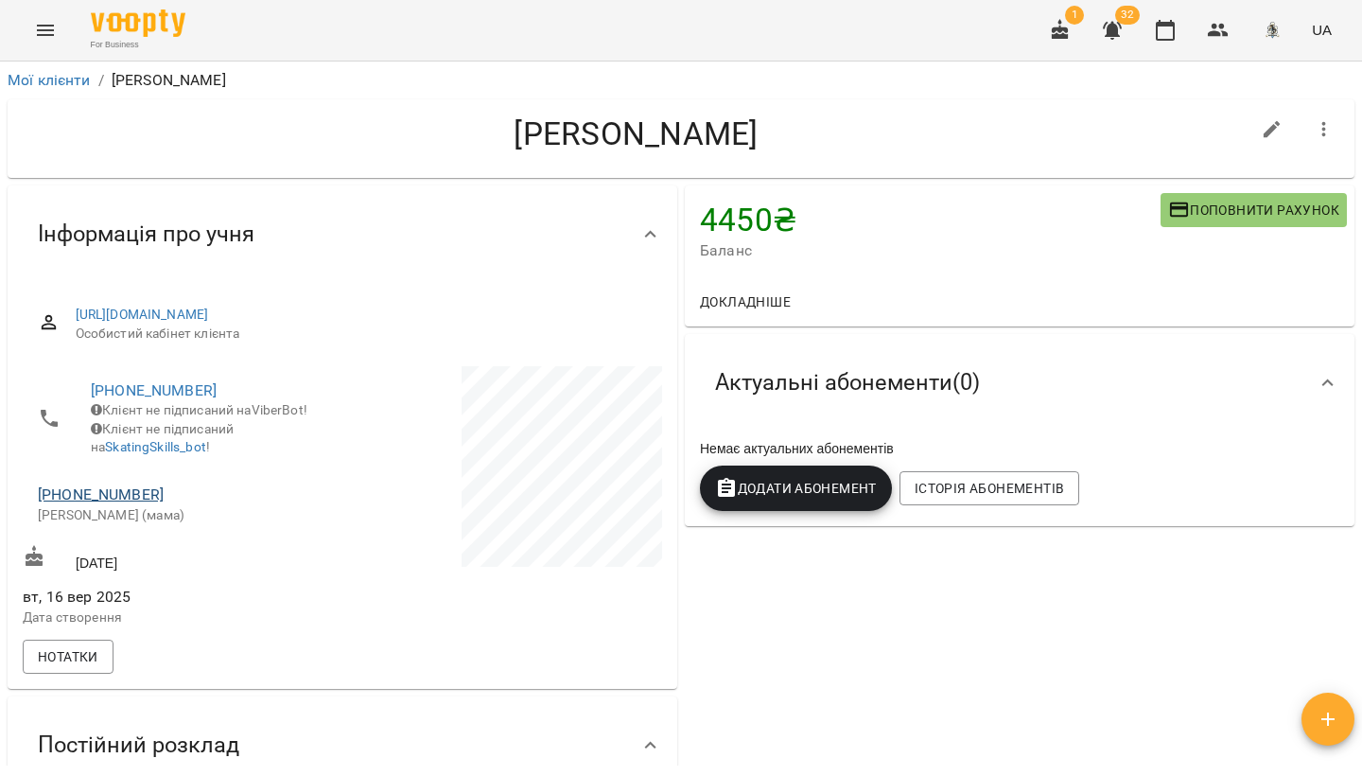
click at [120, 500] on link "[PHONE_NUMBER]" at bounding box center [101, 494] width 126 height 18
click at [169, 544] on img at bounding box center [178, 540] width 28 height 28
